Goal: Navigation & Orientation: Understand site structure

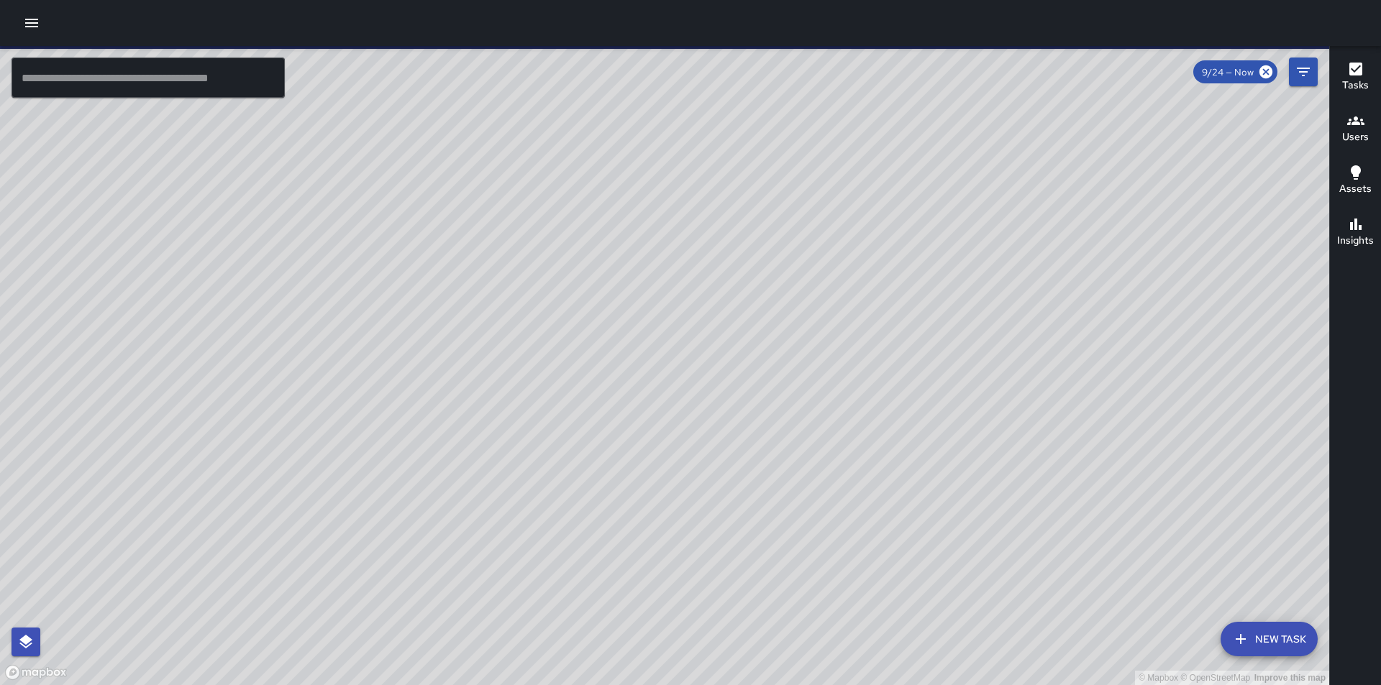
drag, startPoint x: 899, startPoint y: 563, endPoint x: 702, endPoint y: 452, distance: 225.4
click at [702, 452] on div "© Mapbox © OpenStreetMap Improve this map" at bounding box center [664, 365] width 1329 height 639
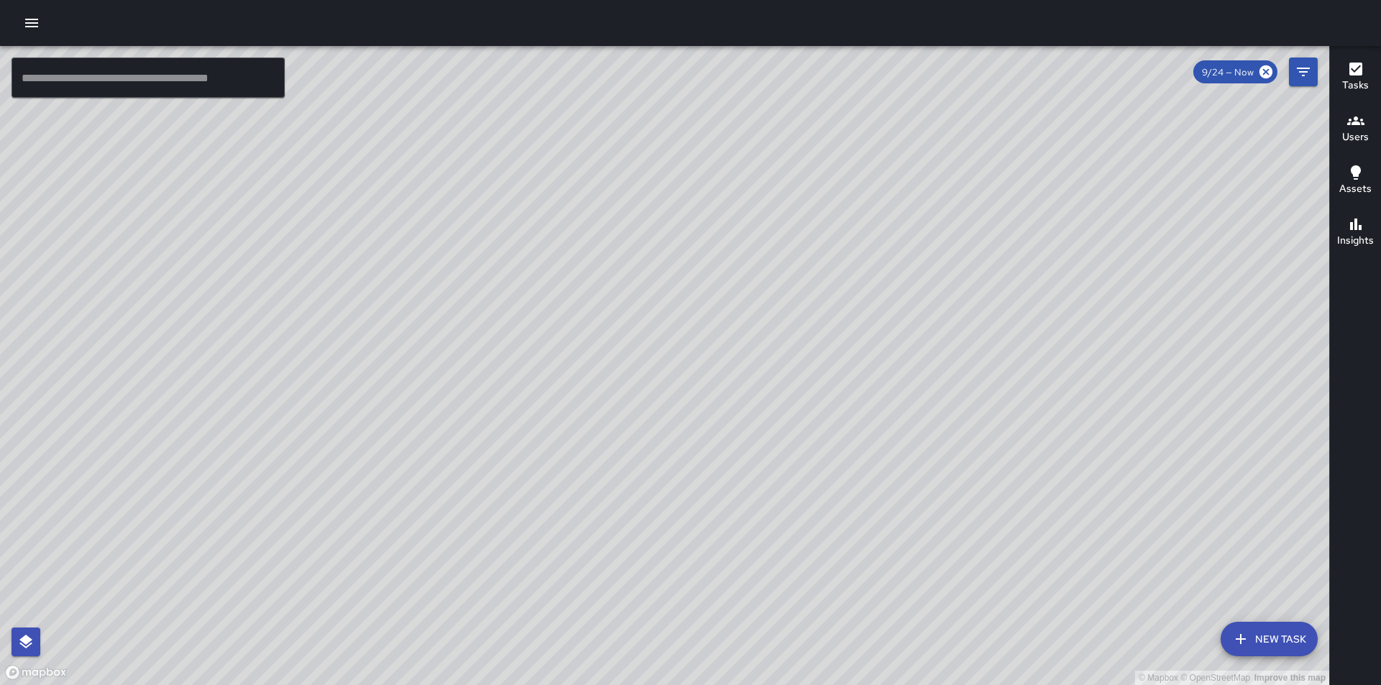
drag, startPoint x: 868, startPoint y: 468, endPoint x: 600, endPoint y: 229, distance: 358.5
click at [600, 229] on div "© Mapbox © OpenStreetMap Improve this map" at bounding box center [664, 365] width 1329 height 639
drag, startPoint x: 642, startPoint y: 382, endPoint x: 676, endPoint y: 446, distance: 72.4
click at [676, 446] on div "© Mapbox © OpenStreetMap Improve this map" at bounding box center [664, 365] width 1329 height 639
drag, startPoint x: 778, startPoint y: 376, endPoint x: 1018, endPoint y: 574, distance: 311.5
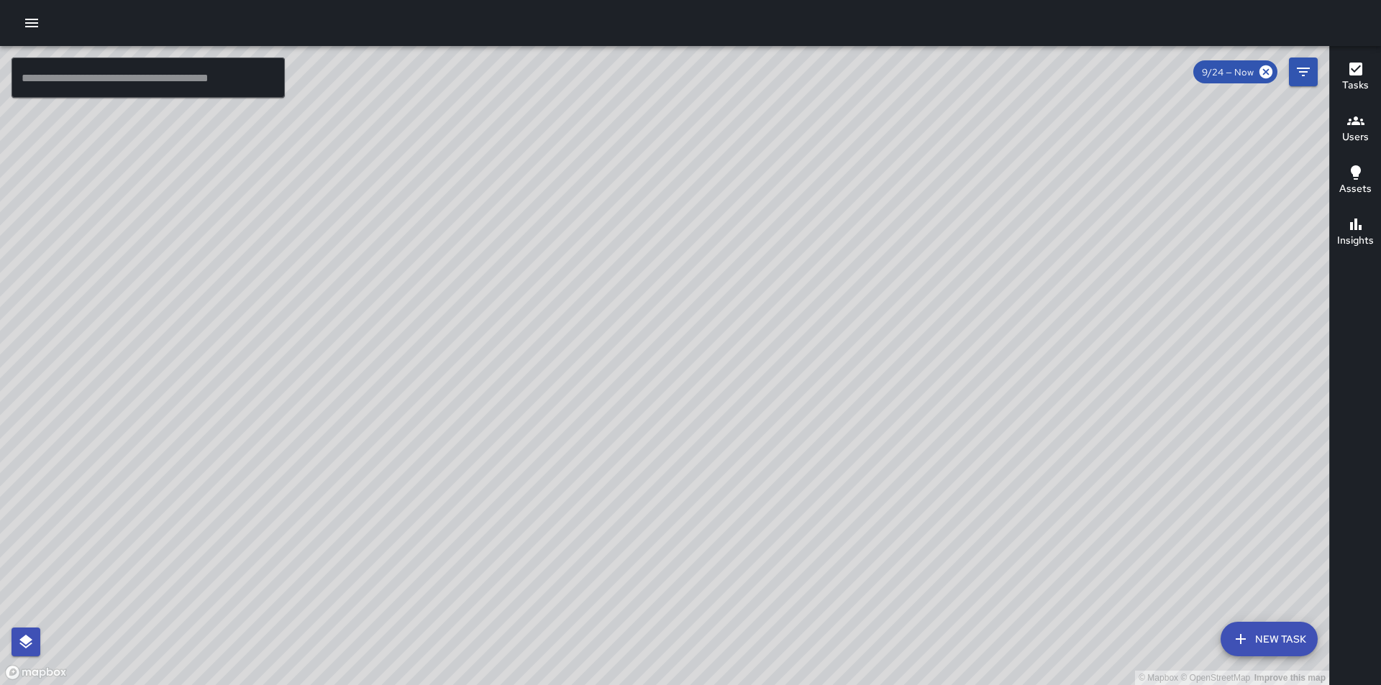
click at [1018, 574] on div "© Mapbox © OpenStreetMap Improve this map" at bounding box center [664, 365] width 1329 height 639
drag, startPoint x: 623, startPoint y: 342, endPoint x: 805, endPoint y: 521, distance: 255.2
click at [805, 521] on div "© Mapbox © OpenStreetMap Improve this map" at bounding box center [664, 365] width 1329 height 639
drag, startPoint x: 646, startPoint y: 284, endPoint x: 695, endPoint y: 485, distance: 207.3
click at [695, 485] on div "© Mapbox © OpenStreetMap Improve this map" at bounding box center [664, 365] width 1329 height 639
